Goal: Book appointment/travel/reservation

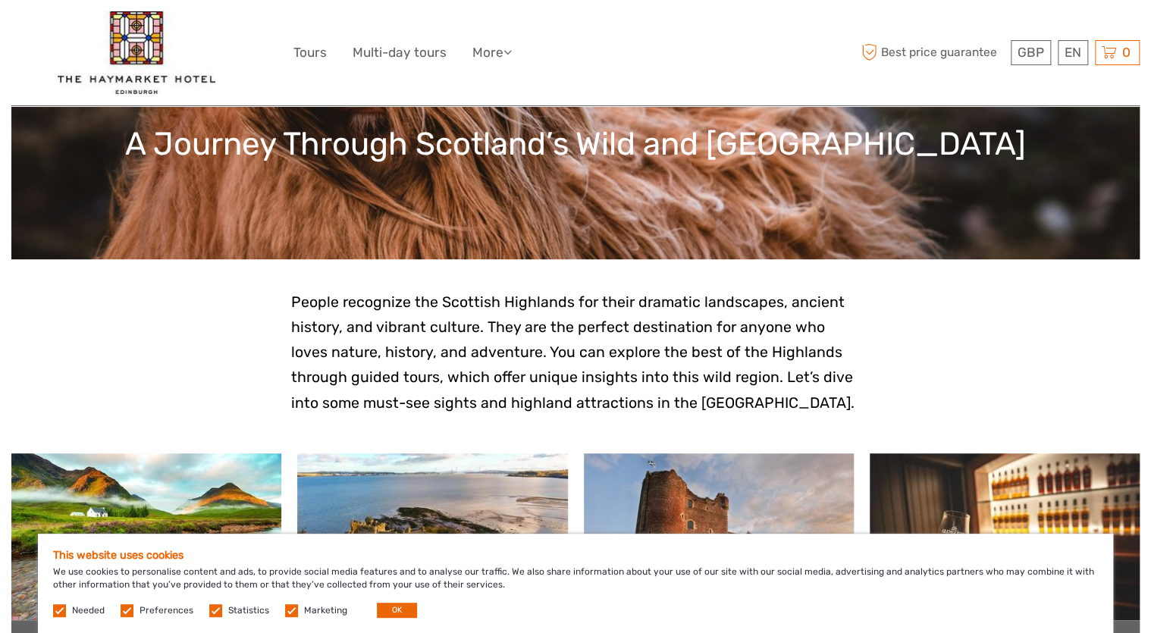
scroll to position [182, 0]
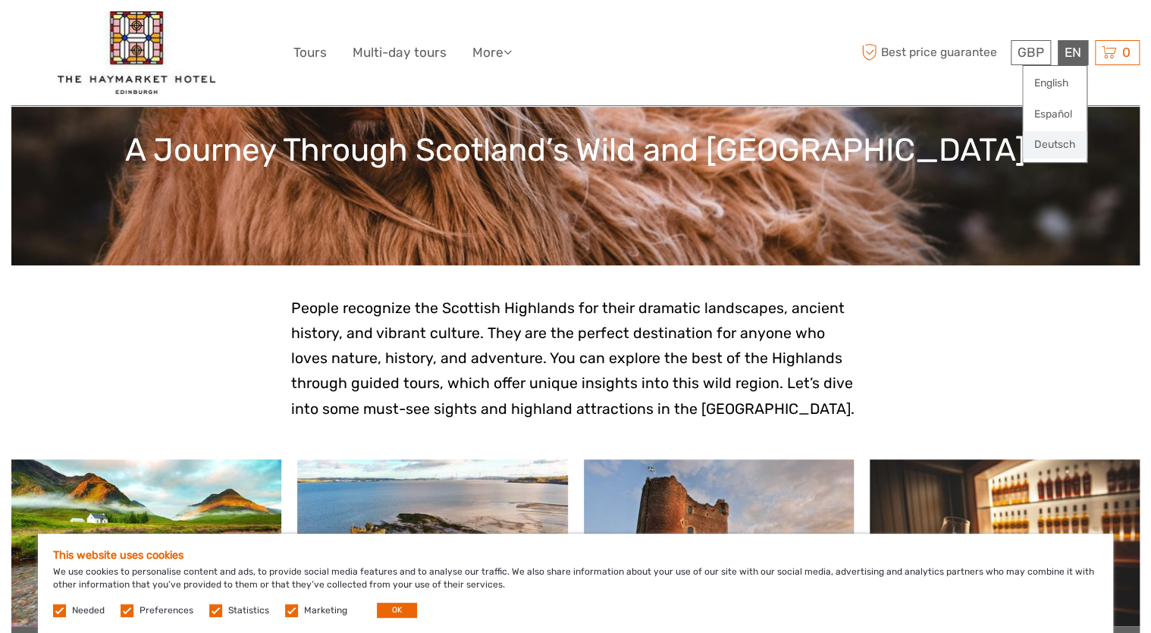
click at [1055, 141] on link "Deutsch" at bounding box center [1055, 144] width 64 height 27
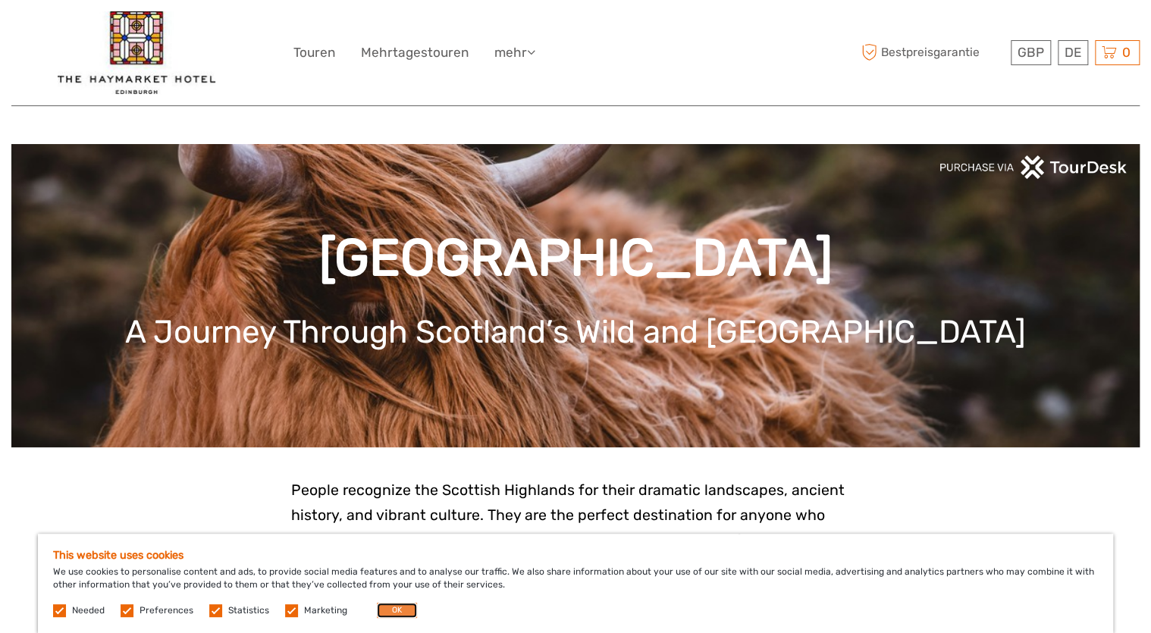
click at [388, 605] on button "OK" at bounding box center [397, 610] width 40 height 15
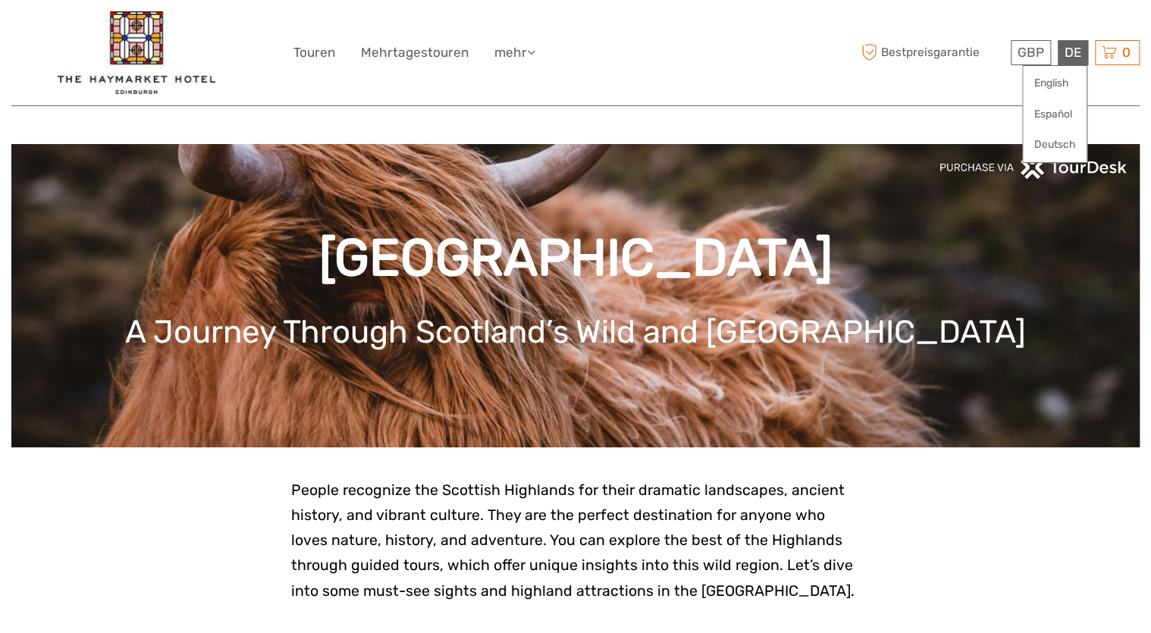
click at [1076, 47] on div "DE English Español Deutsch" at bounding box center [1073, 52] width 30 height 25
click at [1053, 143] on link "Deutsch" at bounding box center [1055, 144] width 64 height 27
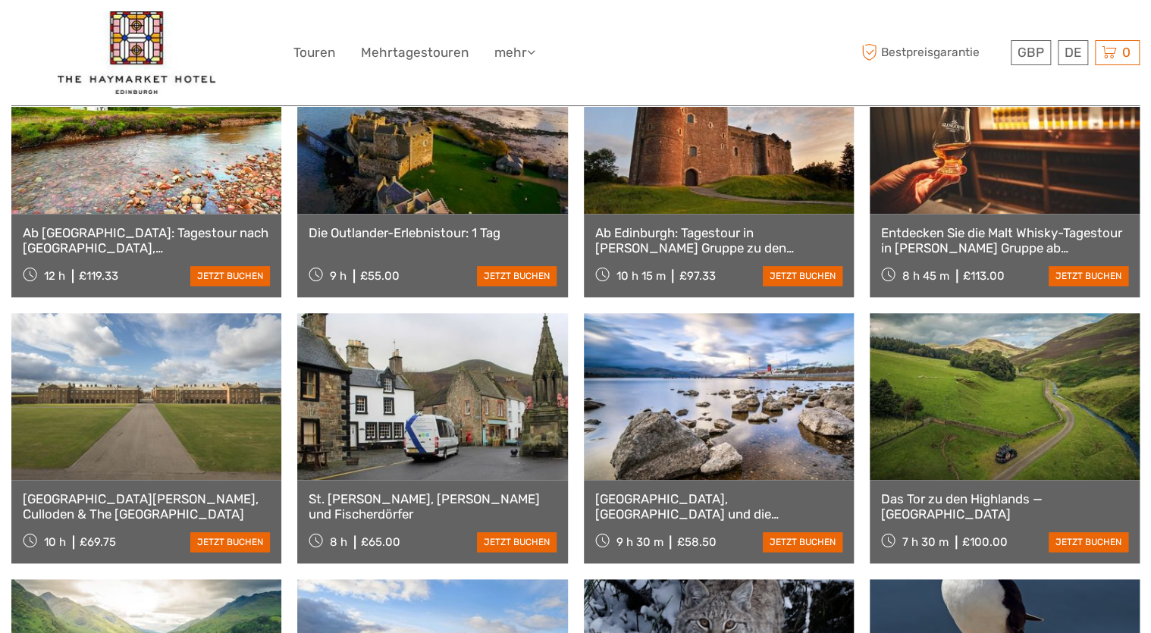
scroll to position [728, 0]
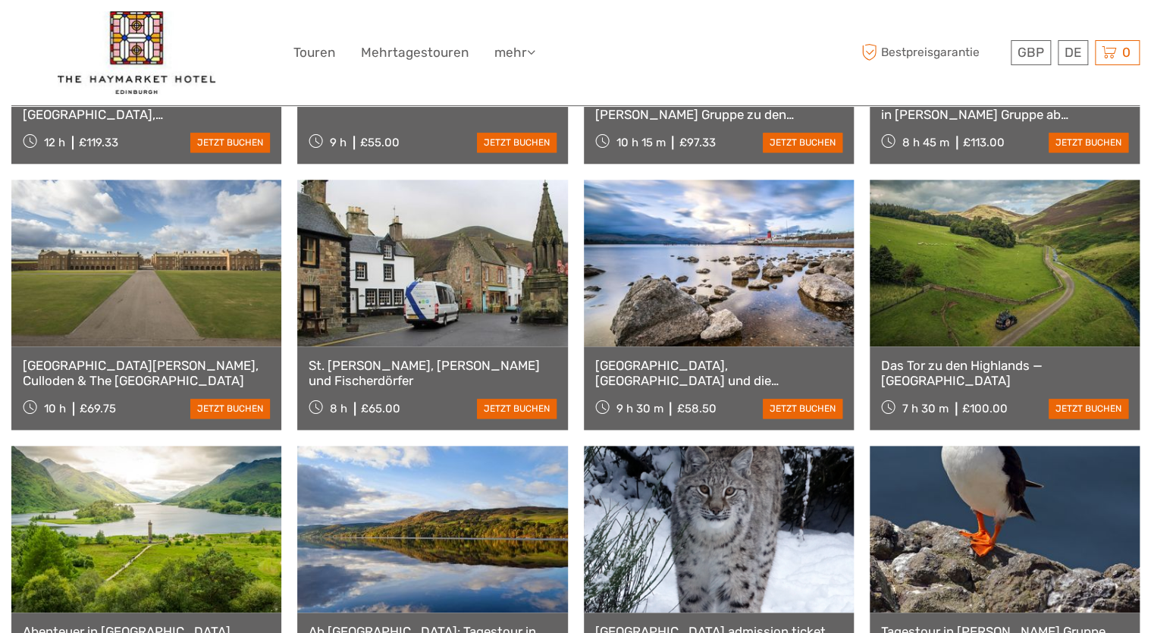
click at [435, 353] on div "St. Andrews, Outlander und Fischerdörfer 8 h £65.00 jetzt buchen" at bounding box center [432, 388] width 270 height 83
click at [454, 364] on link "St. [PERSON_NAME], [PERSON_NAME] und Fischerdörfer" at bounding box center [432, 373] width 247 height 31
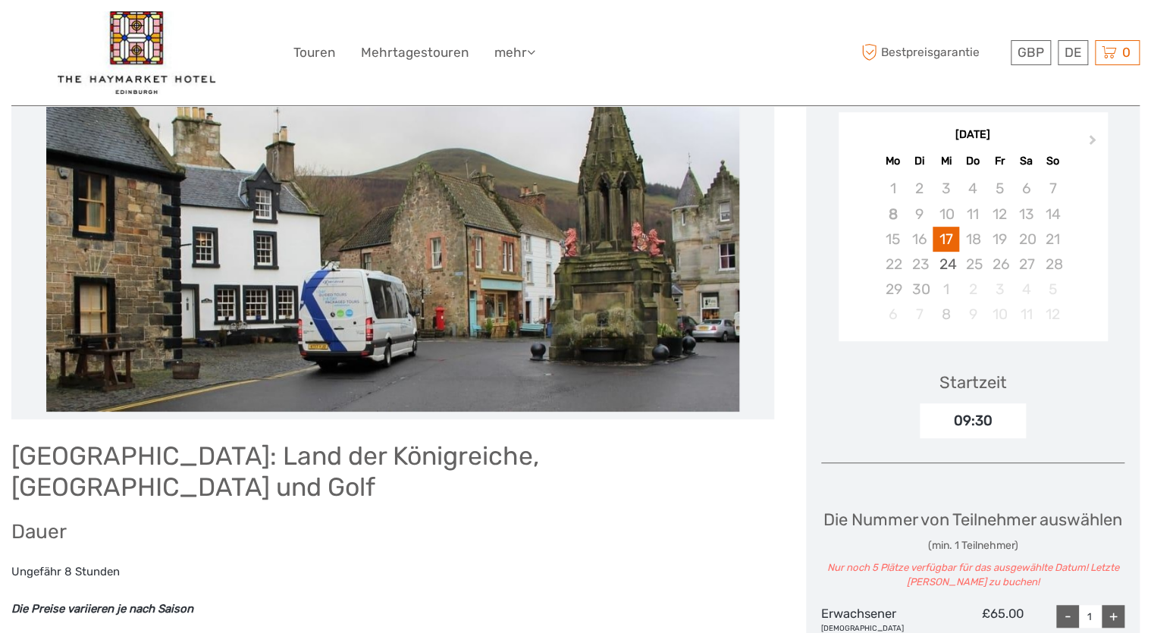
scroll to position [243, 0]
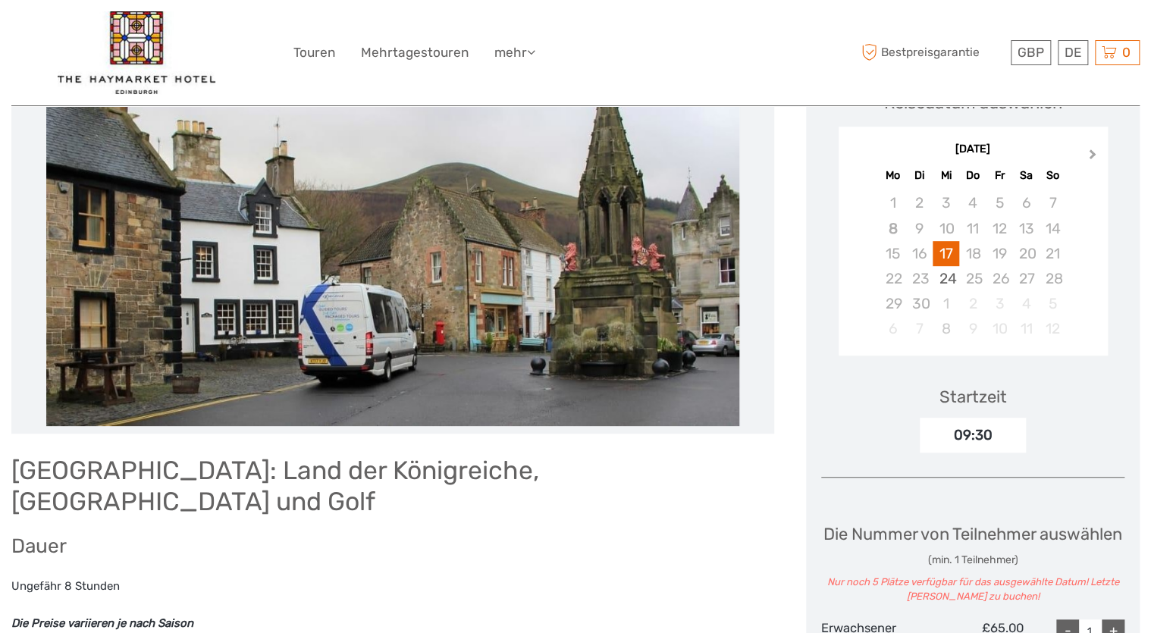
click at [1096, 152] on button "Next Month" at bounding box center [1094, 158] width 24 height 24
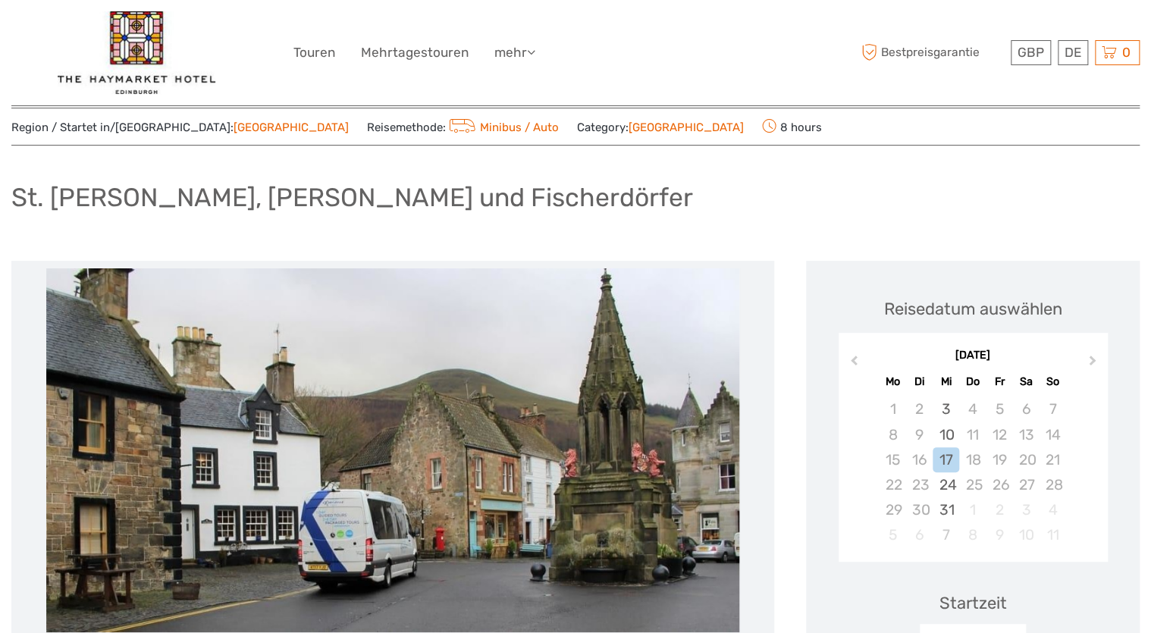
scroll to position [0, 0]
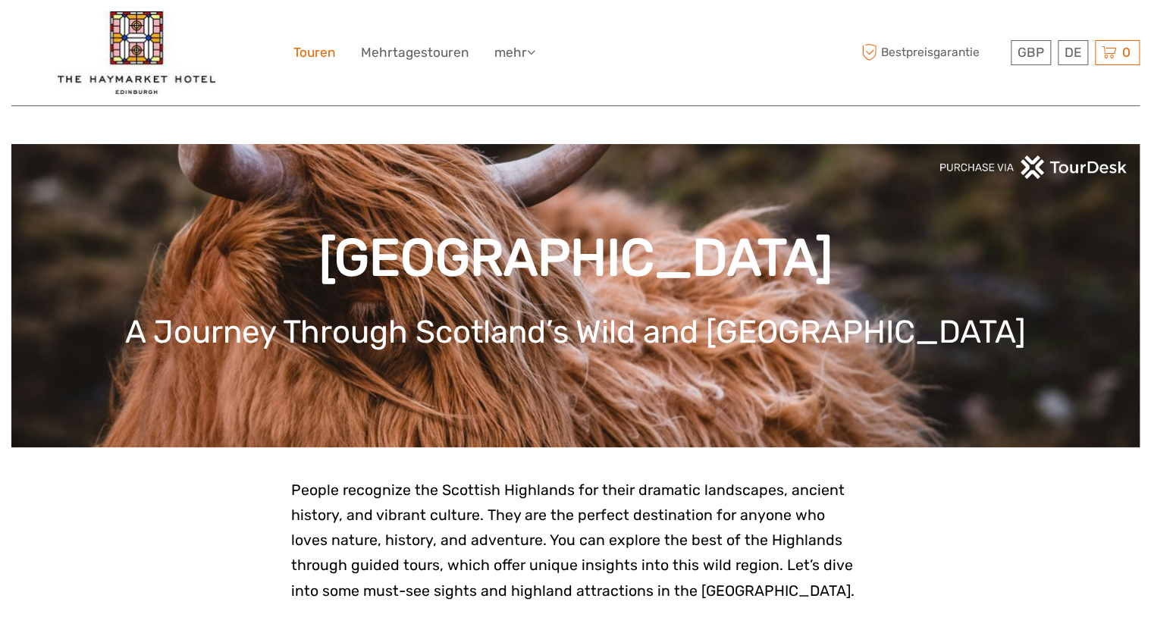
click at [319, 46] on link "Touren" at bounding box center [314, 53] width 42 height 22
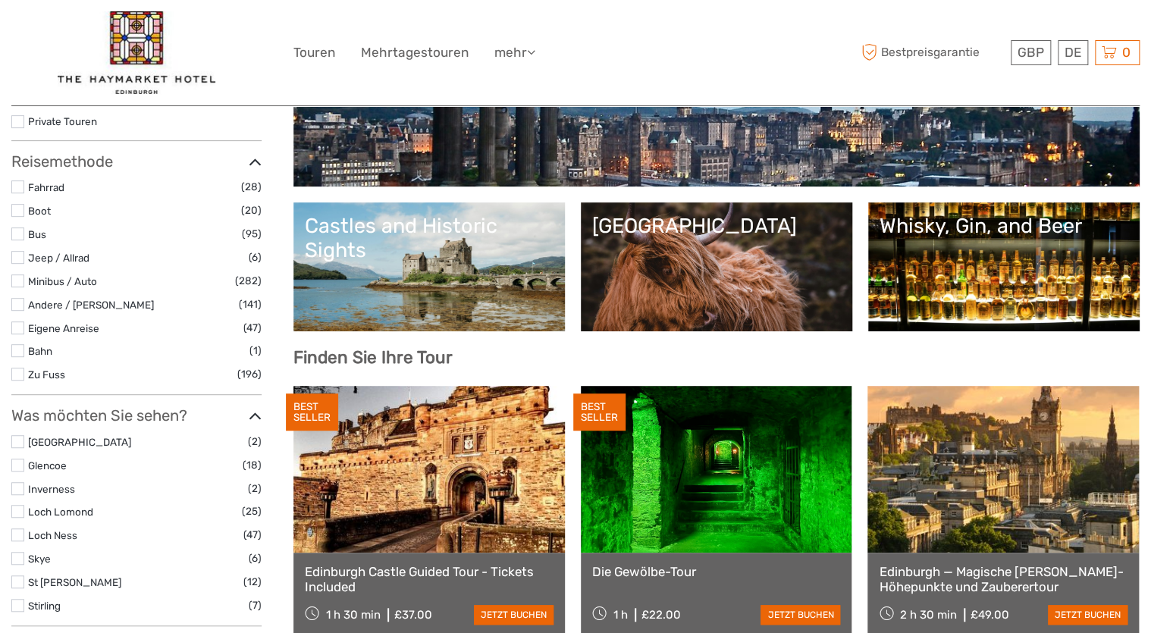
scroll to position [243, 0]
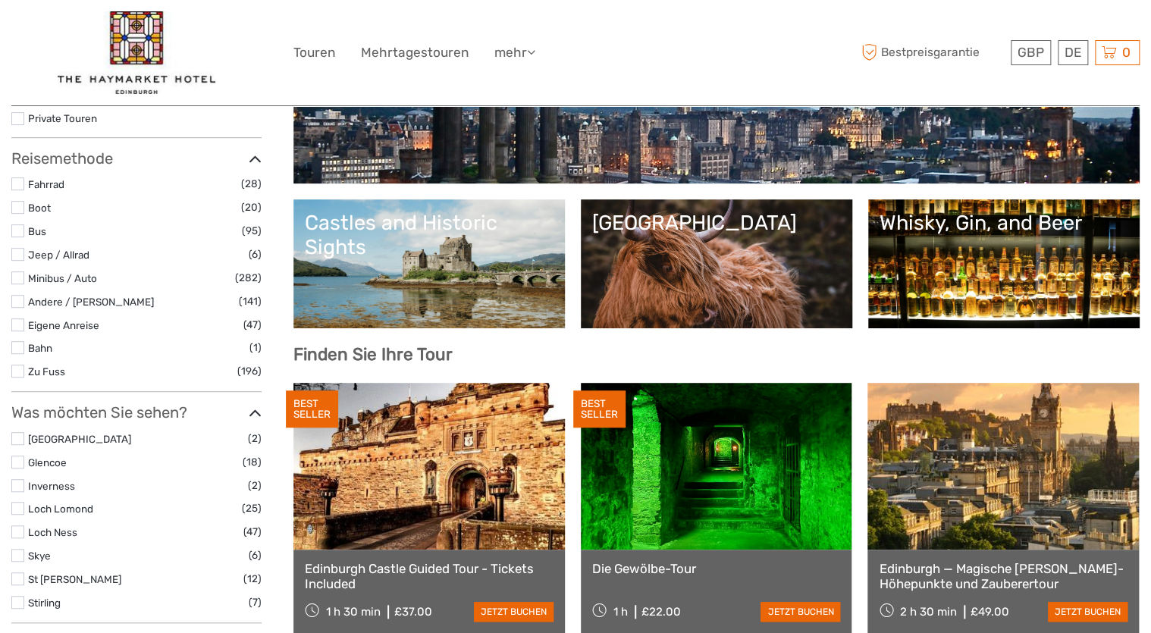
select select
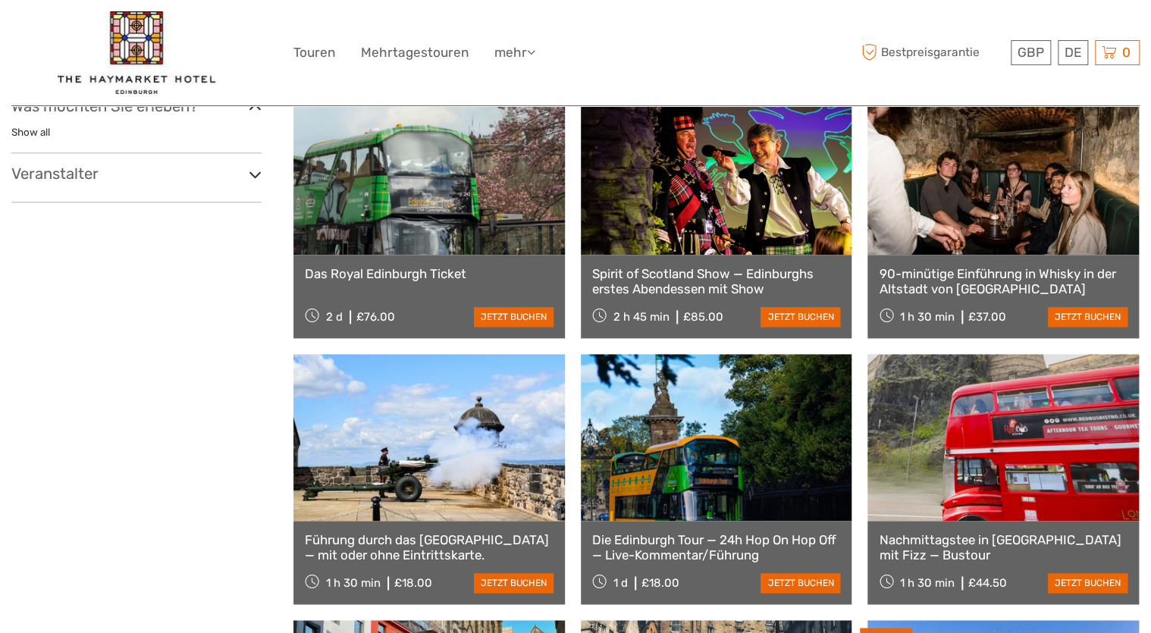
scroll to position [789, 0]
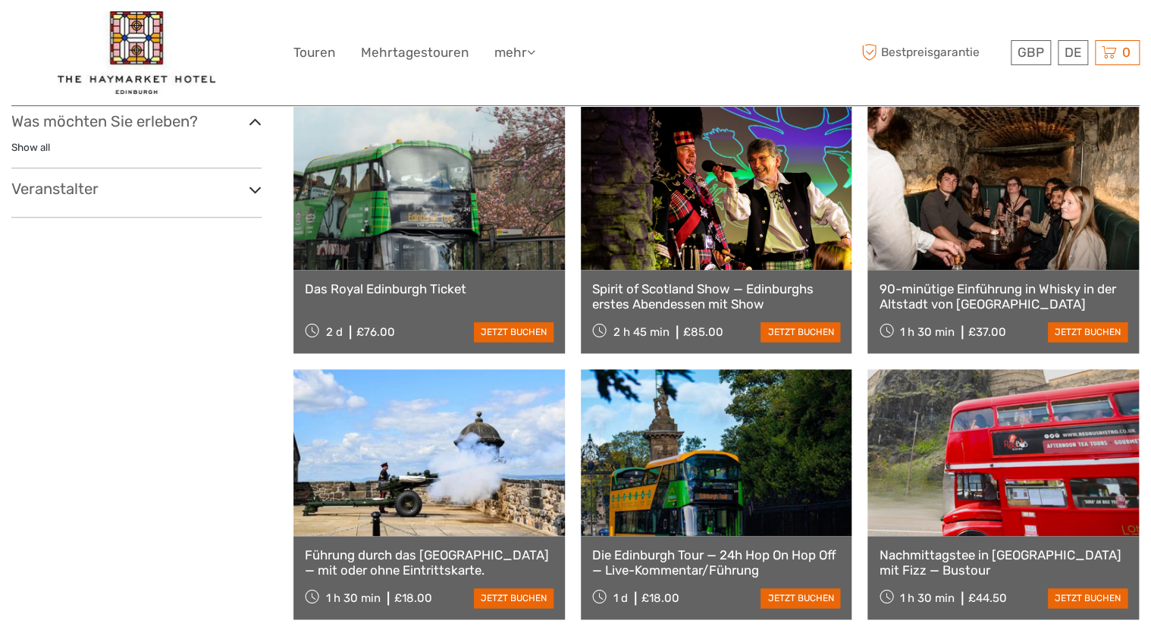
click at [1012, 256] on link at bounding box center [1003, 186] width 271 height 167
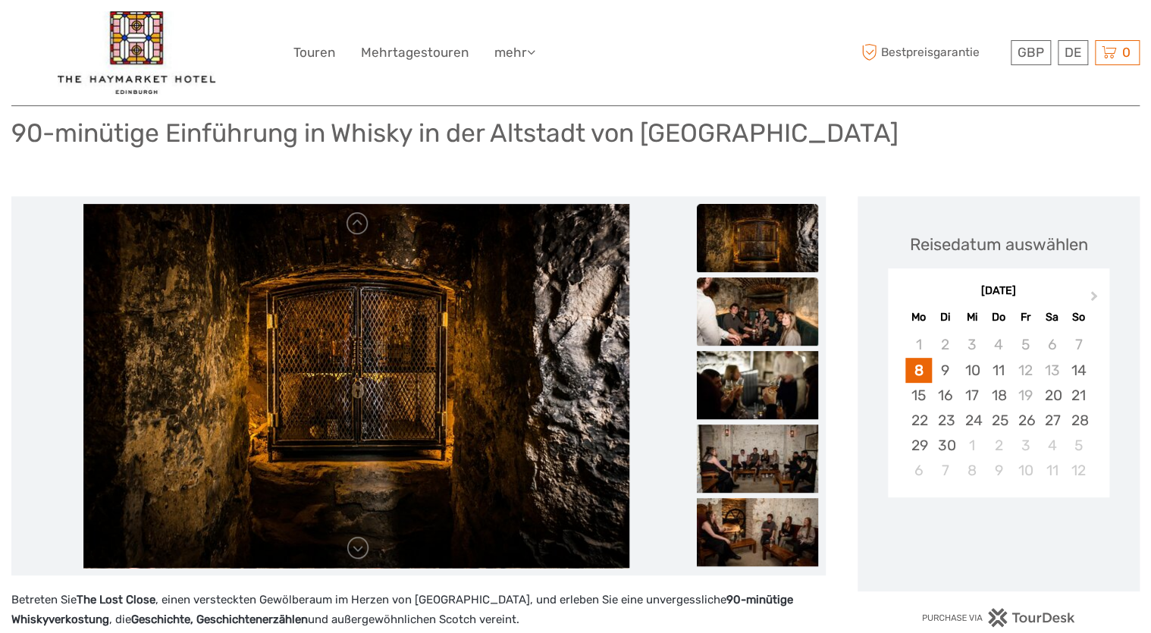
scroll to position [182, 0]
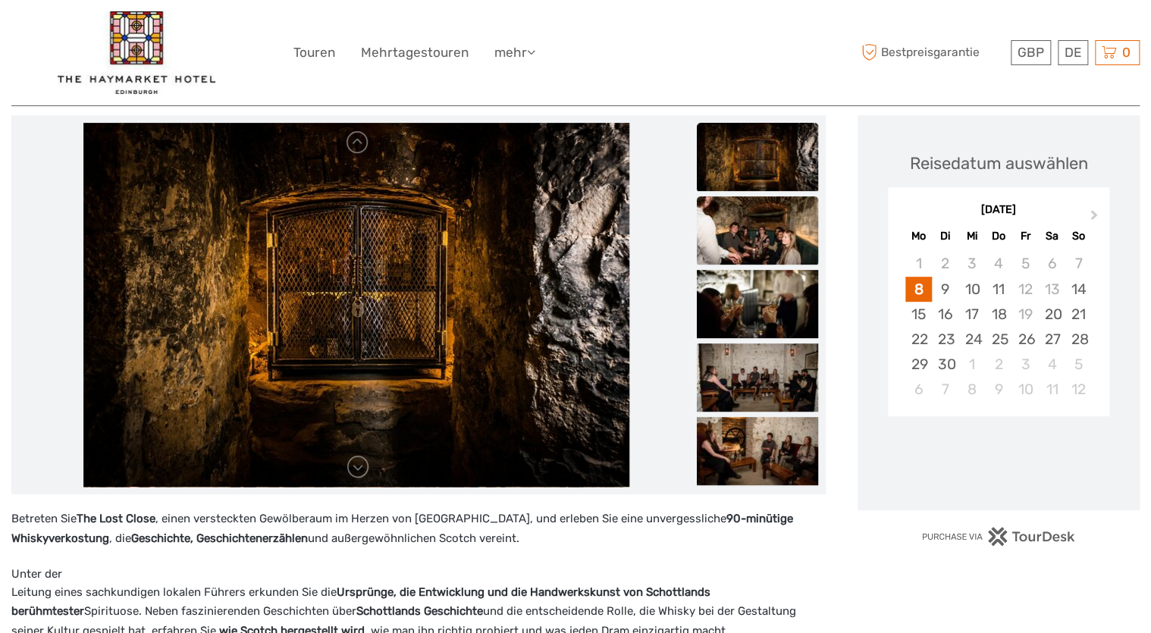
click at [774, 216] on img at bounding box center [757, 230] width 121 height 68
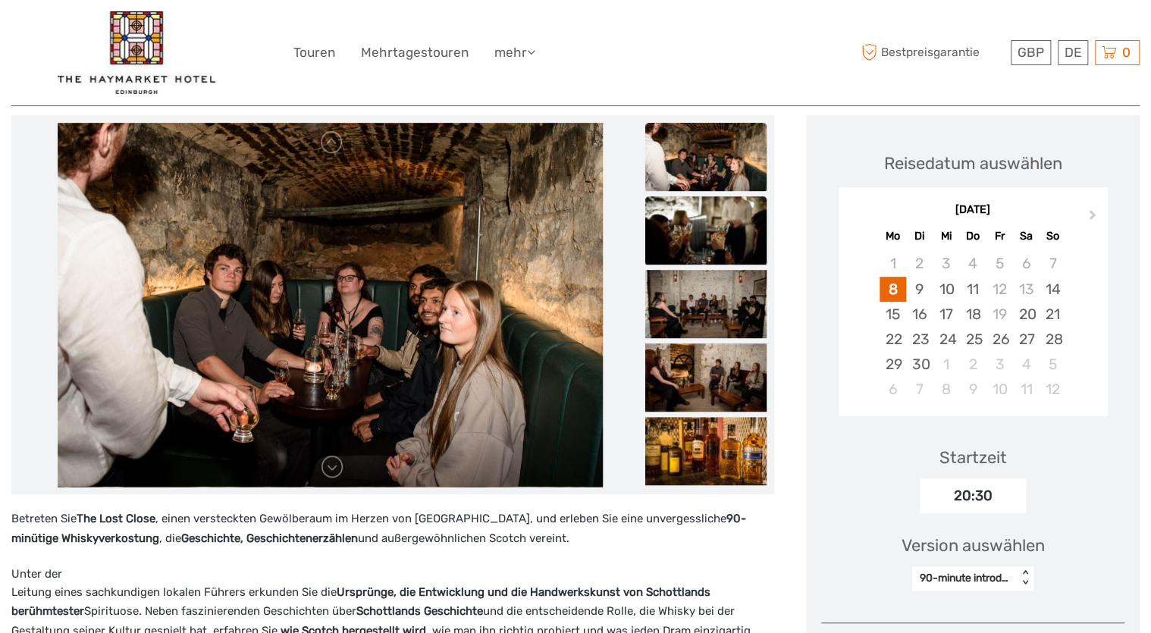
click at [750, 244] on img at bounding box center [705, 230] width 121 height 68
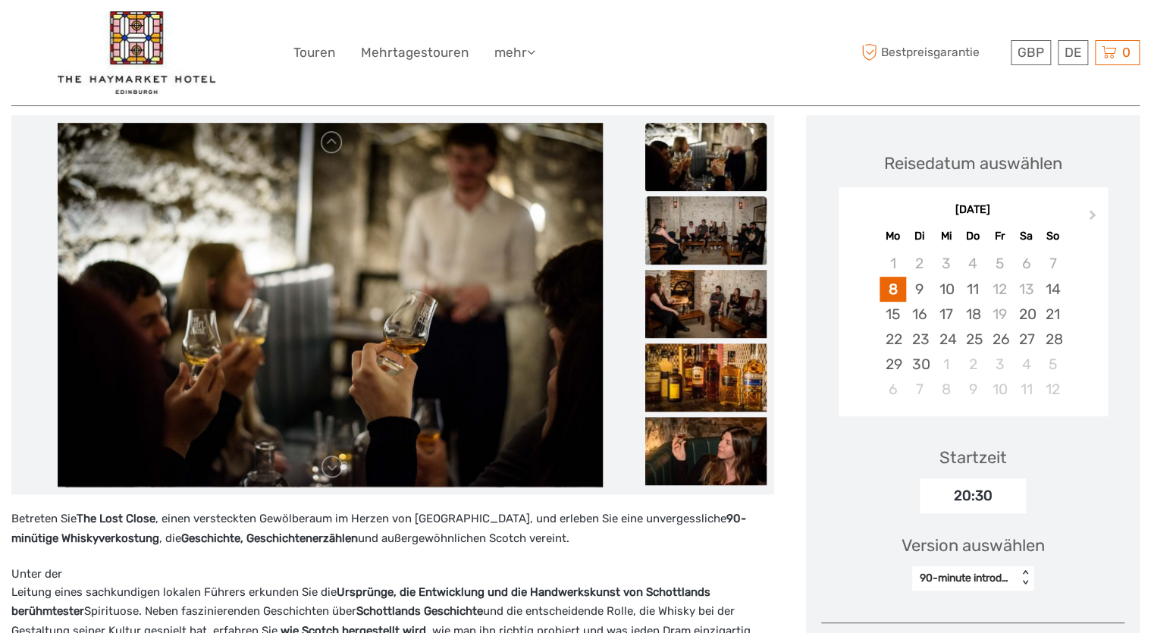
click at [719, 253] on img at bounding box center [705, 230] width 121 height 68
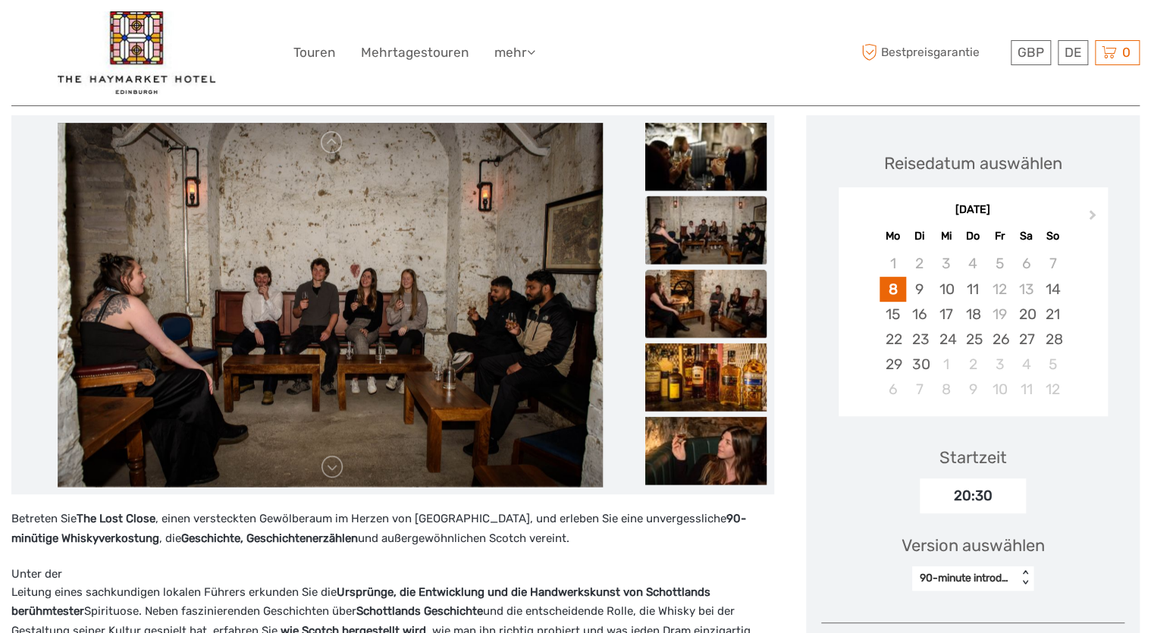
click at [697, 293] on img at bounding box center [705, 304] width 121 height 68
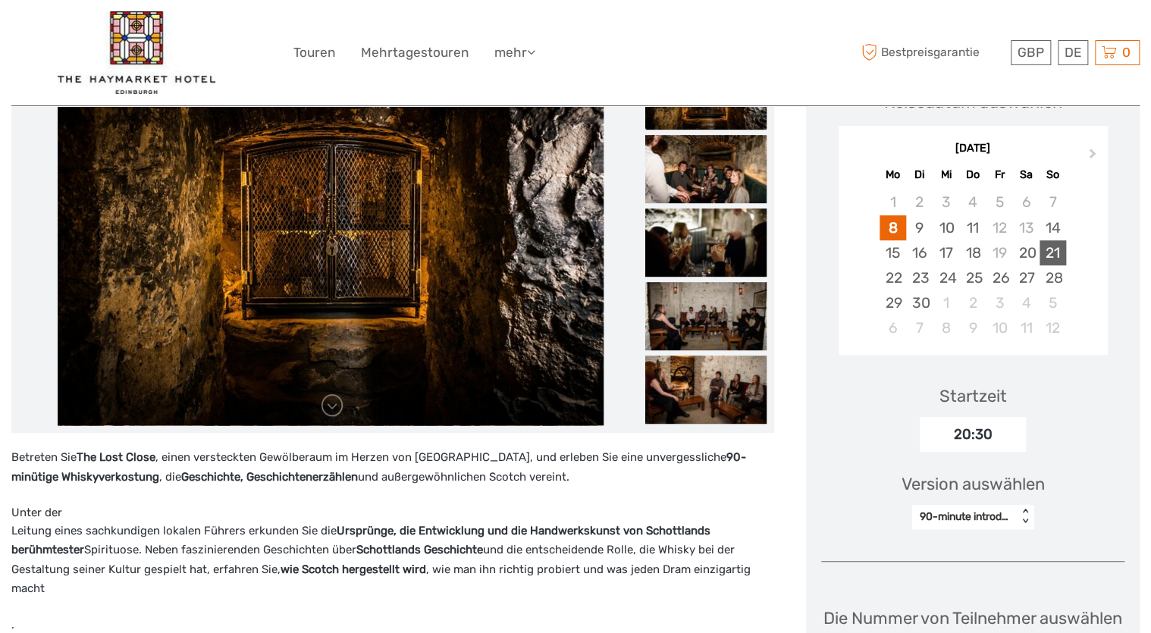
scroll to position [243, 0]
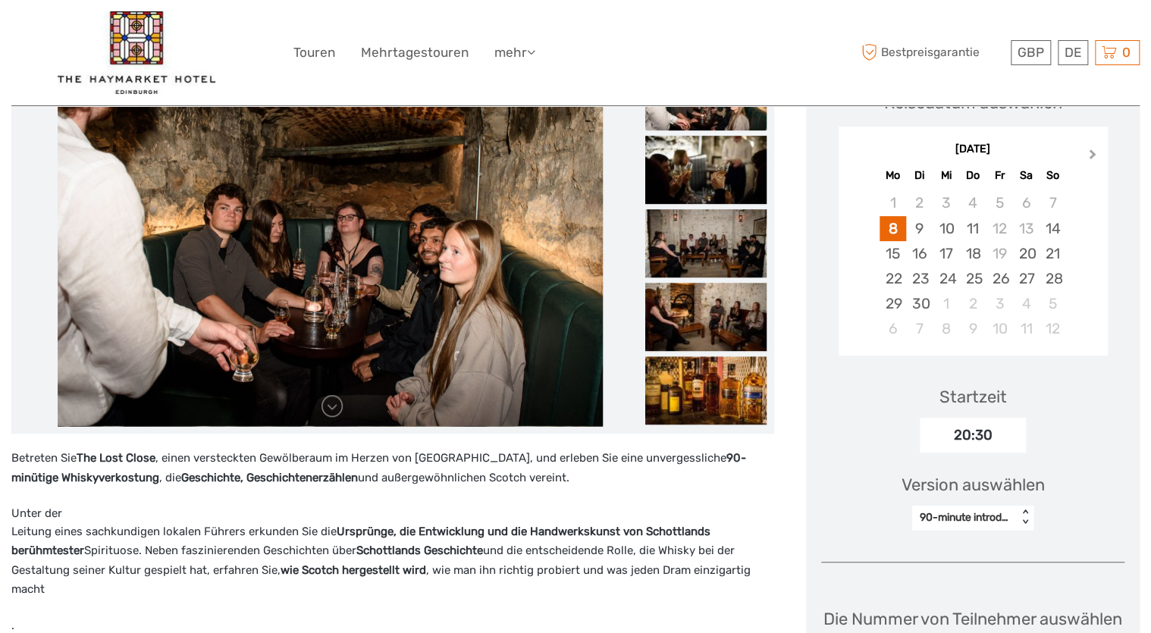
click at [1097, 155] on button "Next Month" at bounding box center [1094, 158] width 24 height 24
click at [1054, 224] on div "14" at bounding box center [1053, 228] width 27 height 25
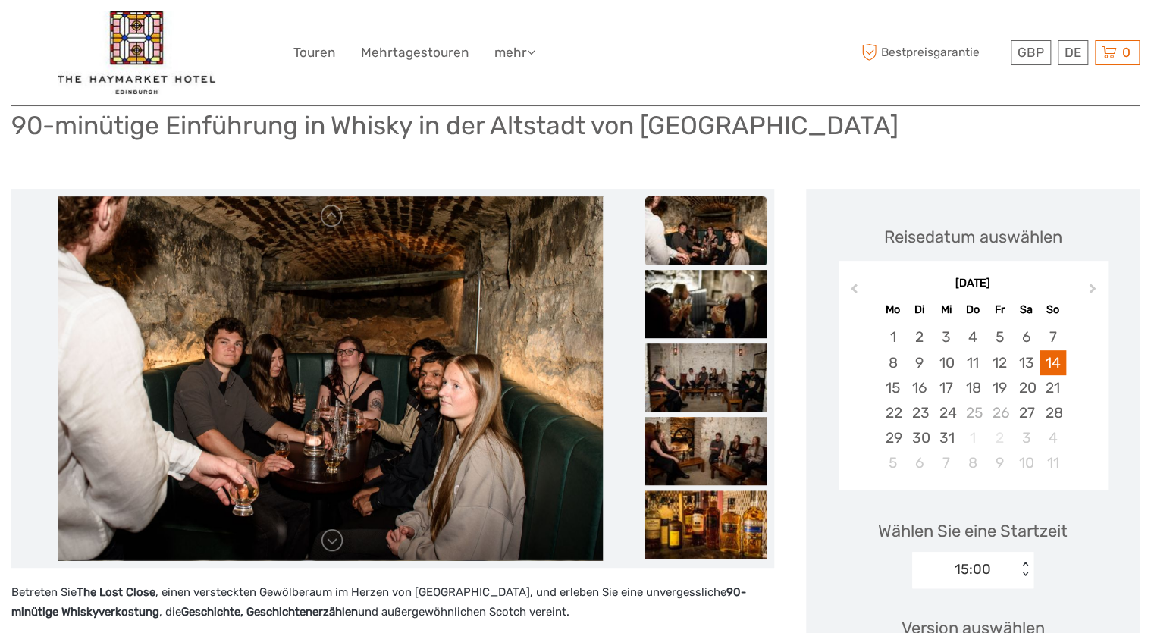
scroll to position [0, 0]
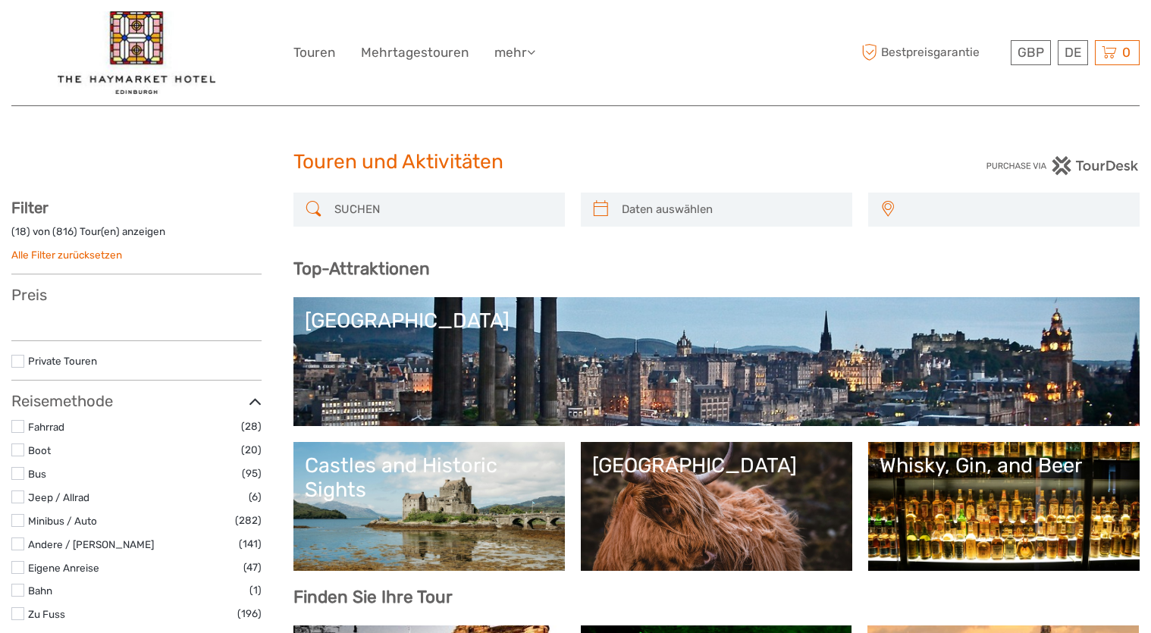
select select
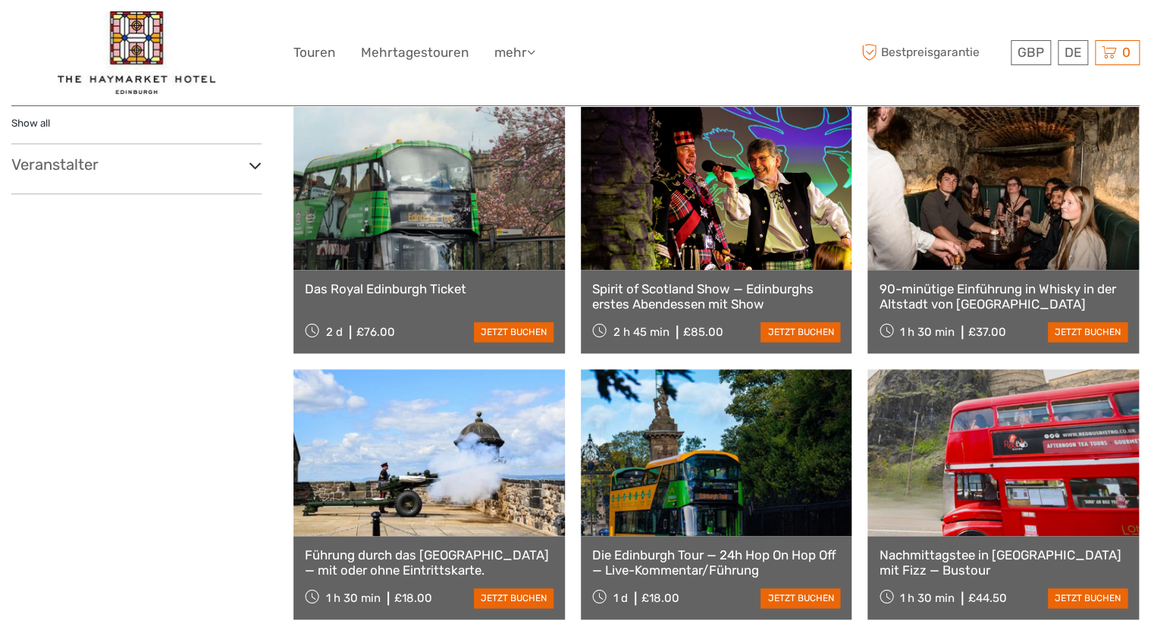
select select
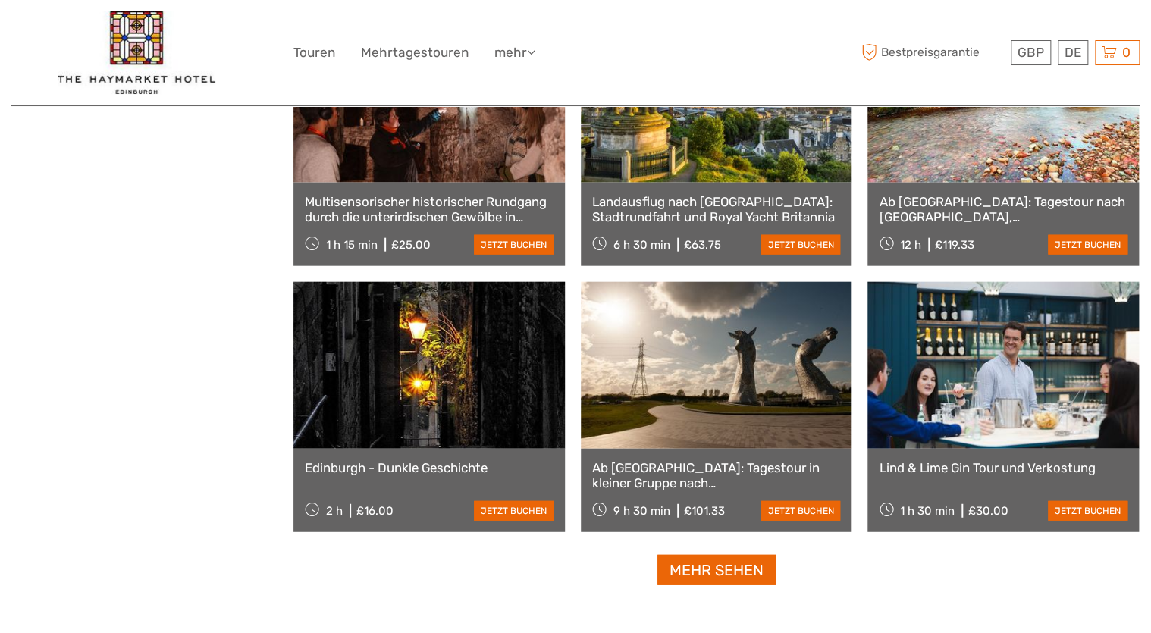
scroll to position [1759, 0]
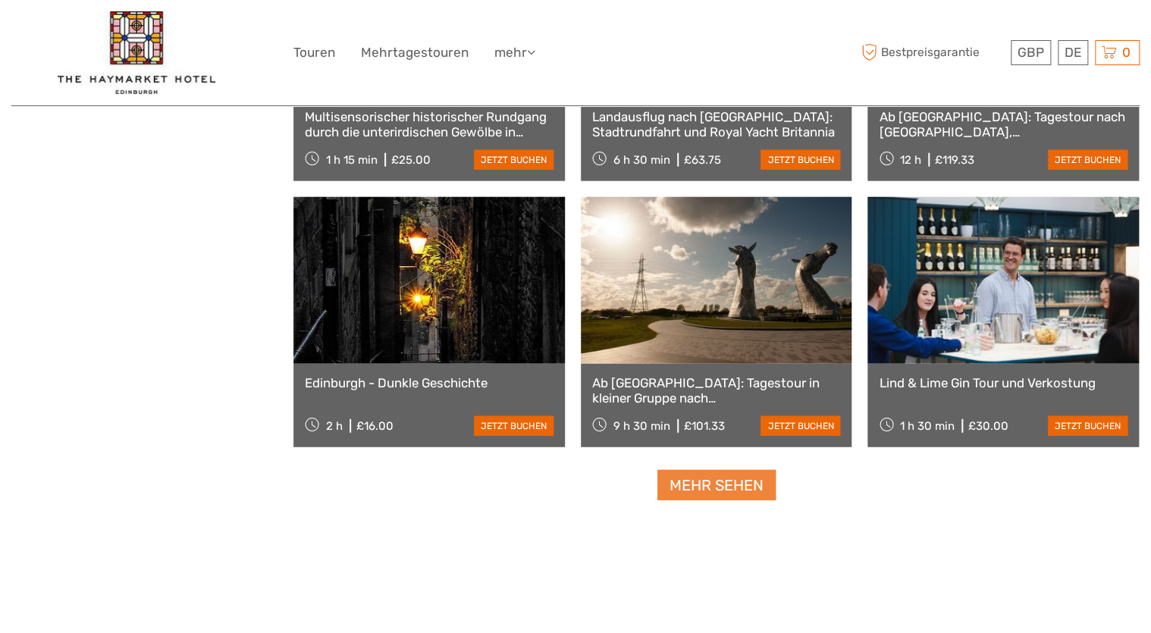
click at [711, 485] on link "Mehr sehen" at bounding box center [716, 485] width 118 height 31
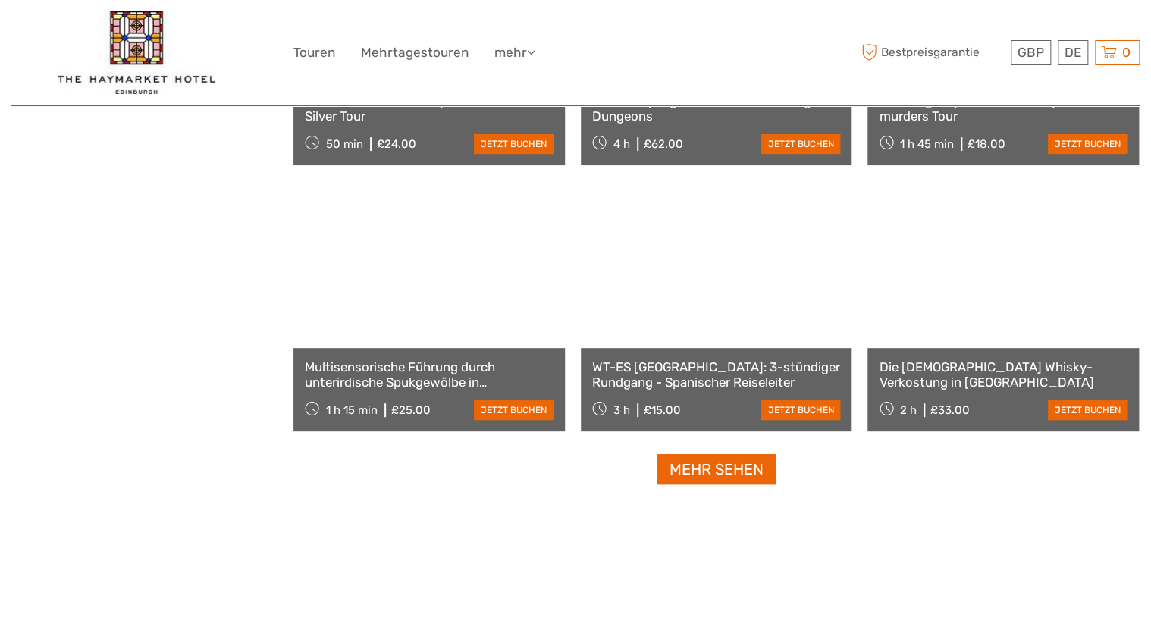
scroll to position [3094, 0]
